Goal: Task Accomplishment & Management: Manage account settings

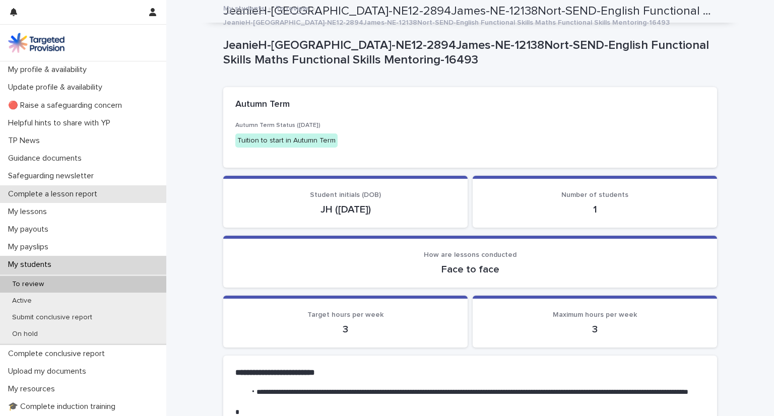
scroll to position [845, 0]
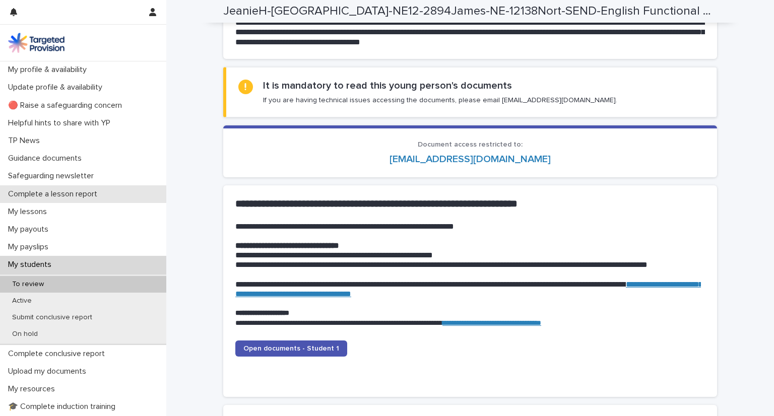
click at [59, 191] on p "Complete a lesson report" at bounding box center [54, 195] width 101 height 10
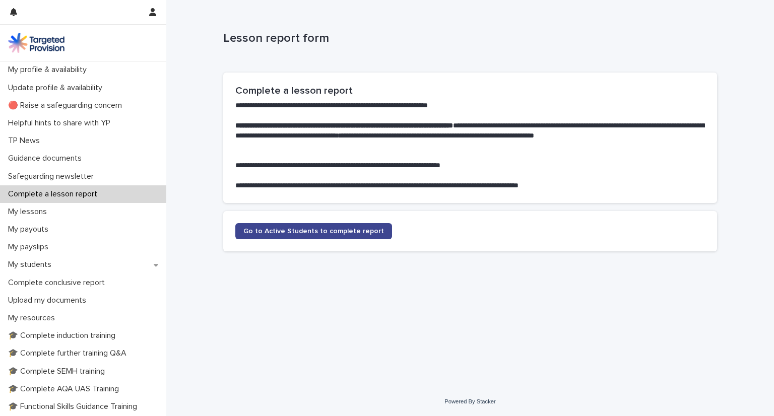
click at [290, 232] on span "Go to Active Students to complete report" at bounding box center [313, 231] width 141 height 7
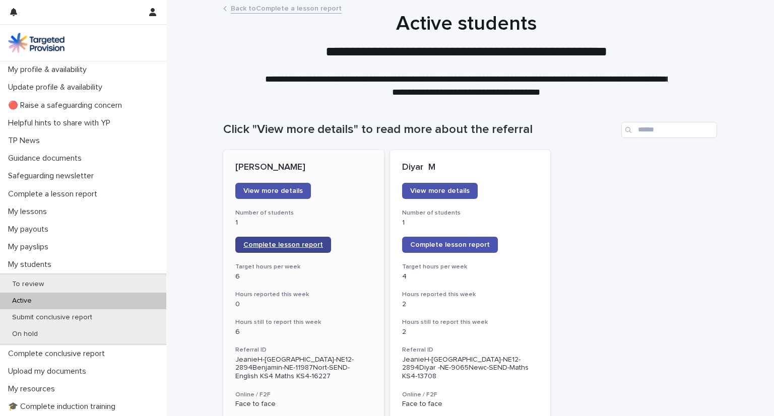
click at [252, 244] on span "Complete lesson report" at bounding box center [283, 244] width 80 height 7
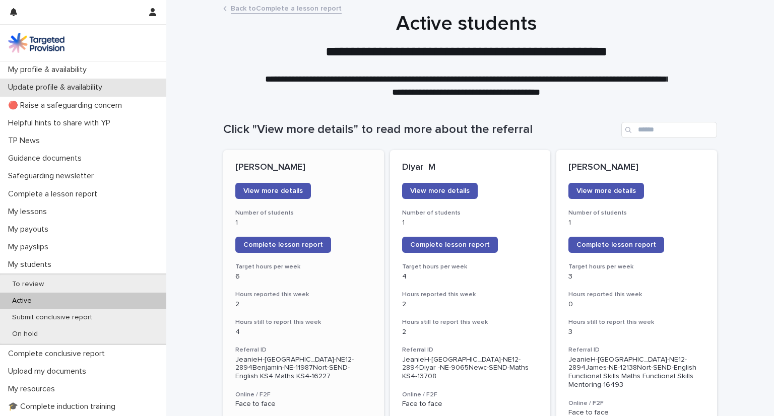
click at [43, 91] on p "Update profile & availability" at bounding box center [57, 88] width 106 height 10
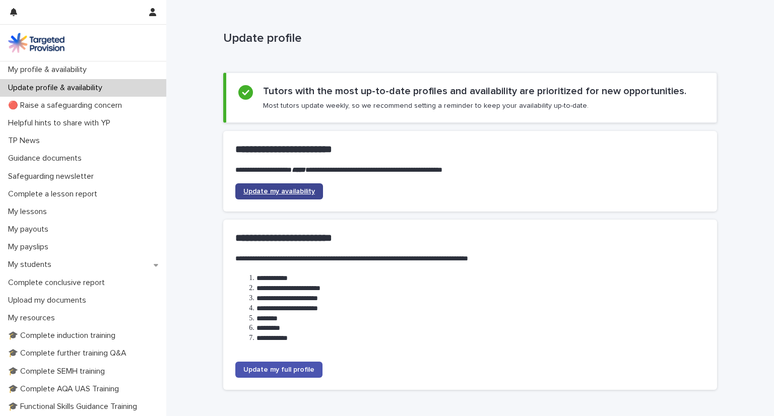
click at [262, 190] on span "Update my availability" at bounding box center [279, 191] width 72 height 7
